Goal: Information Seeking & Learning: Learn about a topic

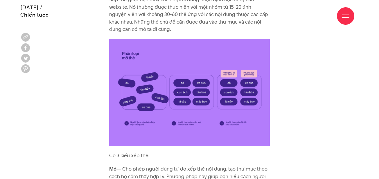
scroll to position [1451, 0]
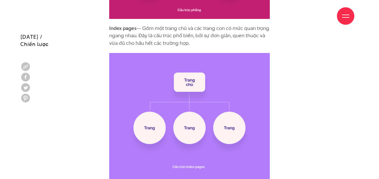
scroll to position [2380, 0]
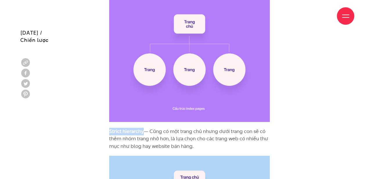
drag, startPoint x: 111, startPoint y: 130, endPoint x: 143, endPoint y: 130, distance: 32.2
click at [143, 130] on strong "Strict hierarchy" at bounding box center [126, 130] width 35 height 7
copy strong "Strict hierarchy"
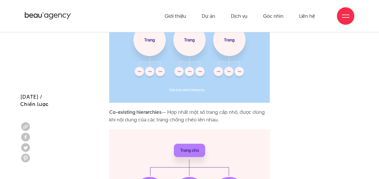
scroll to position [2554, 0]
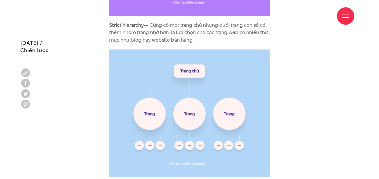
scroll to position [2496, 0]
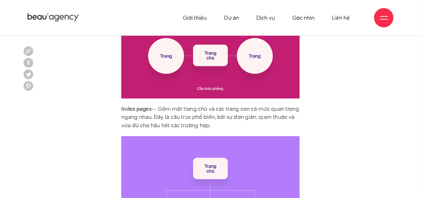
scroll to position [2235, 0]
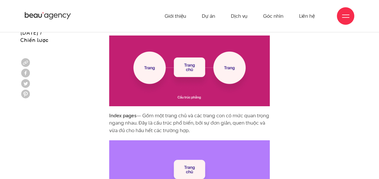
drag, startPoint x: 66, startPoint y: 136, endPoint x: 71, endPoint y: 123, distance: 14.4
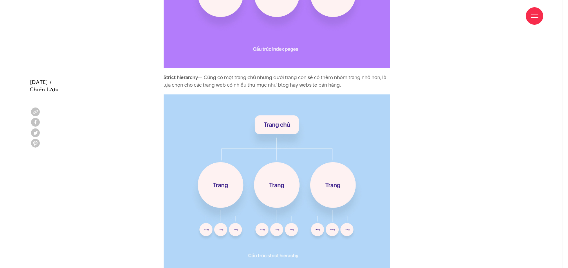
scroll to position [2593, 0]
